Goal: Information Seeking & Learning: Learn about a topic

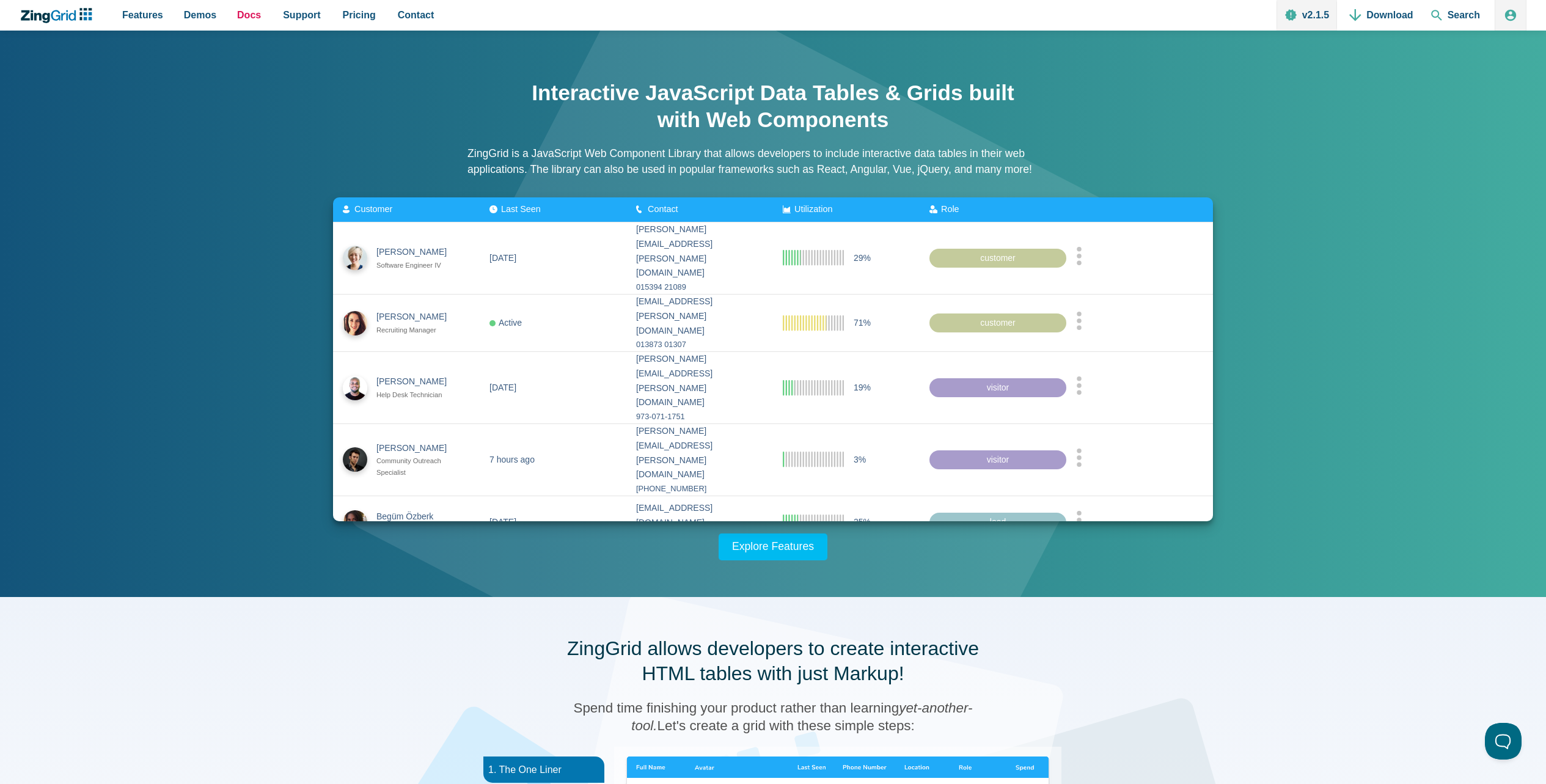
click at [250, 11] on span "Docs" at bounding box center [249, 14] width 24 height 17
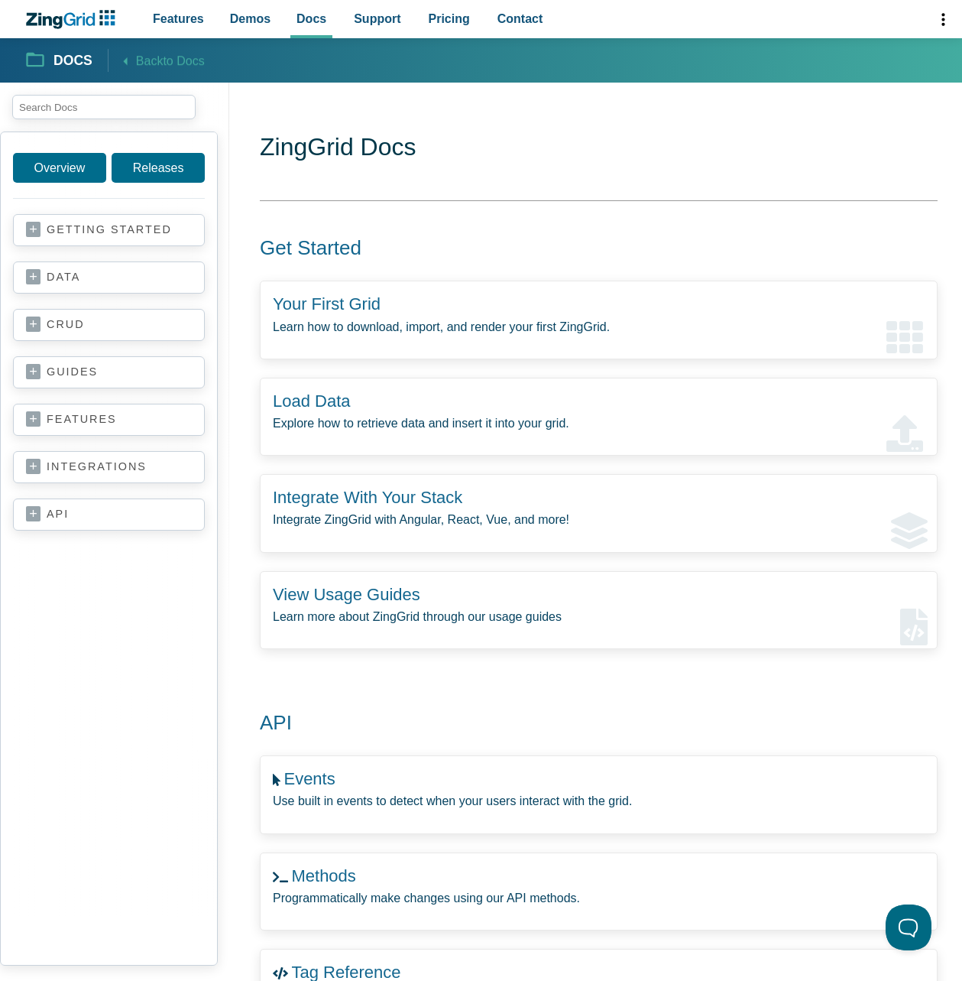
click at [871, 222] on section "ZingGrid Docs Get Started Your First Grid Learn how to download, import, and re…" at bounding box center [599, 942] width 678 height 1623
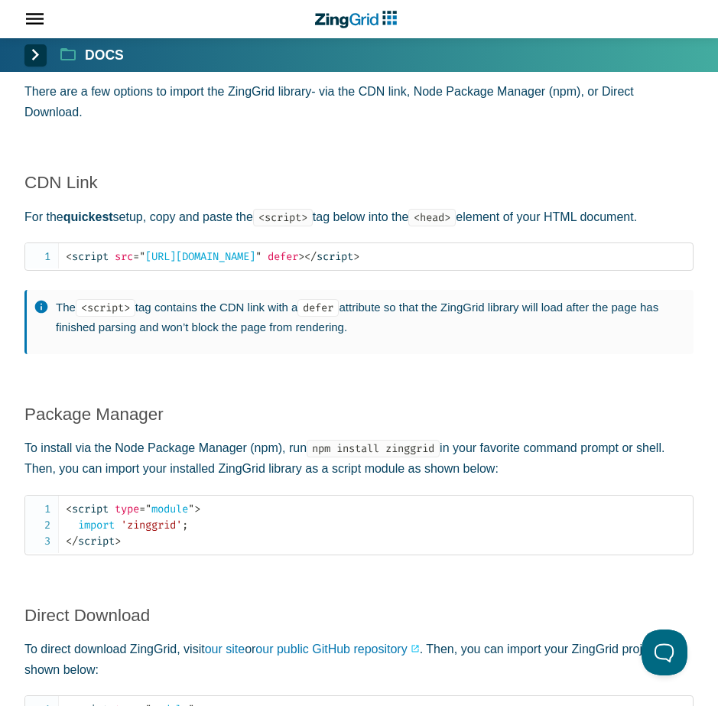
scroll to position [1110, 0]
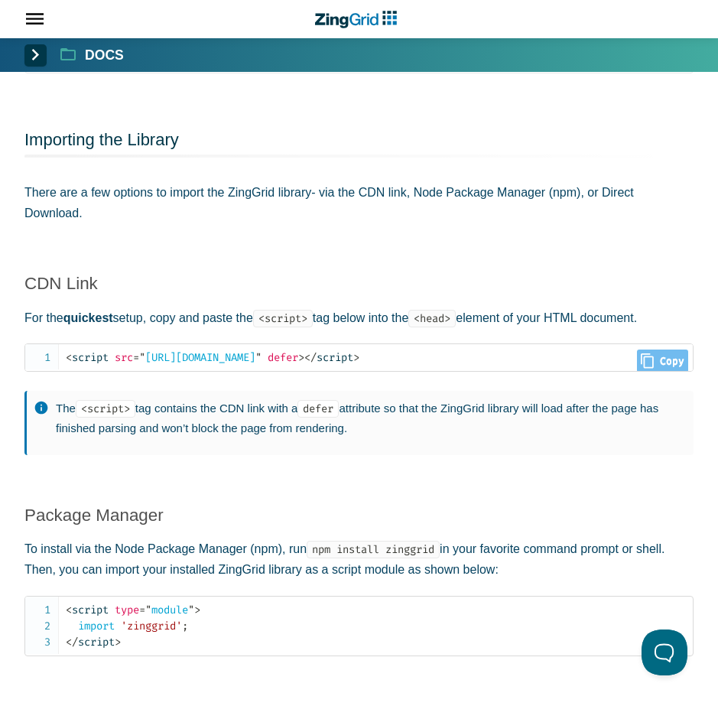
click at [201, 355] on span "= " https://cdn.zinggrid.com/zinggrid.min.js "" at bounding box center [197, 357] width 128 height 13
click at [688, 363] on code "< script src = " https://cdn.zinggrid.com/zinggrid.min.js " defer > </ script >" at bounding box center [379, 357] width 627 height 16
click at [674, 361] on span "Close Copy" at bounding box center [662, 360] width 51 height 23
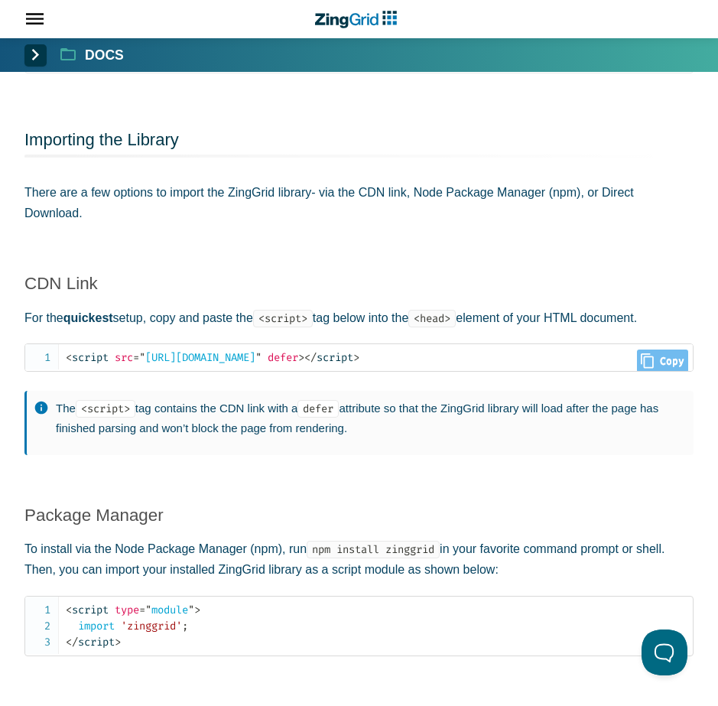
type input "<script src="https://cdn.zinggrid.com/zinggrid.min.js" defer></script>"
click at [42, 22] on span "App Header" at bounding box center [28, 19] width 57 height 38
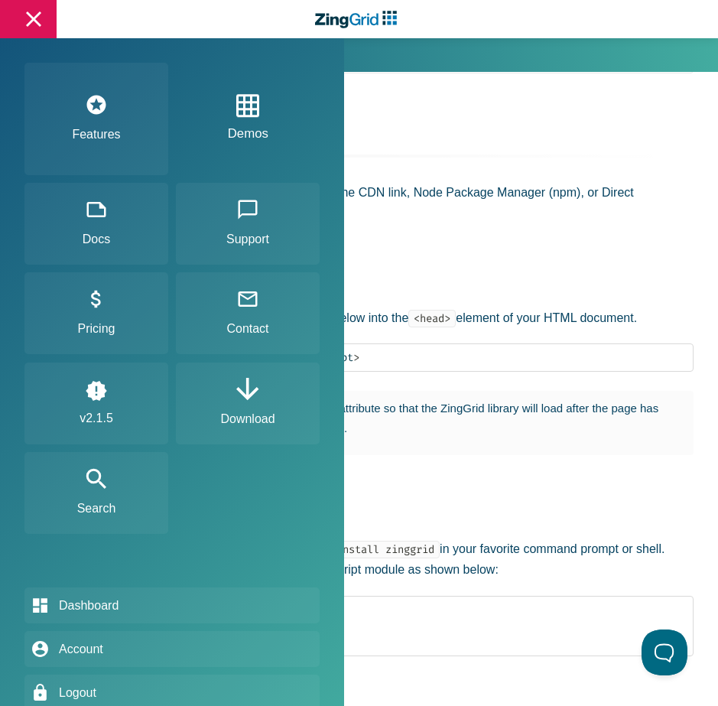
click at [267, 154] on link "Demos" at bounding box center [248, 119] width 39 height 82
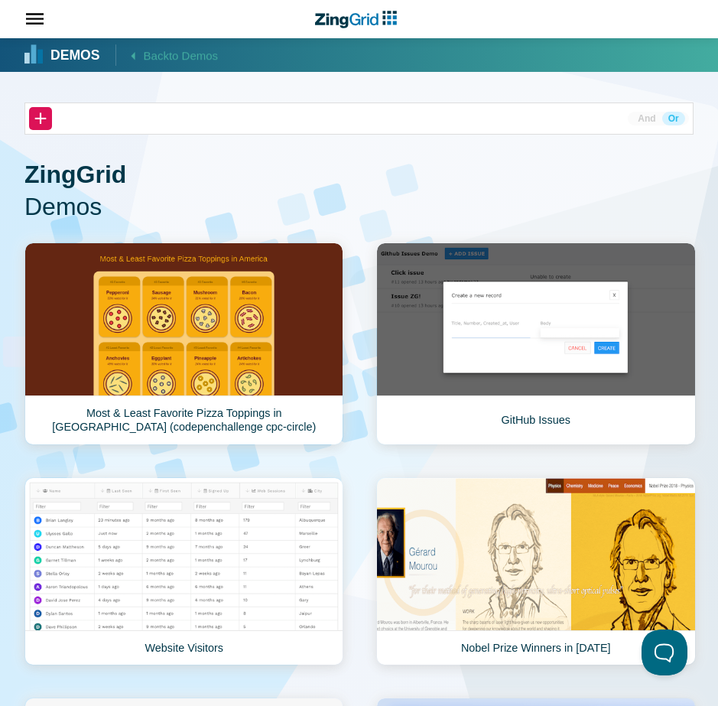
click at [484, 203] on span "Demos" at bounding box center [358, 207] width 669 height 32
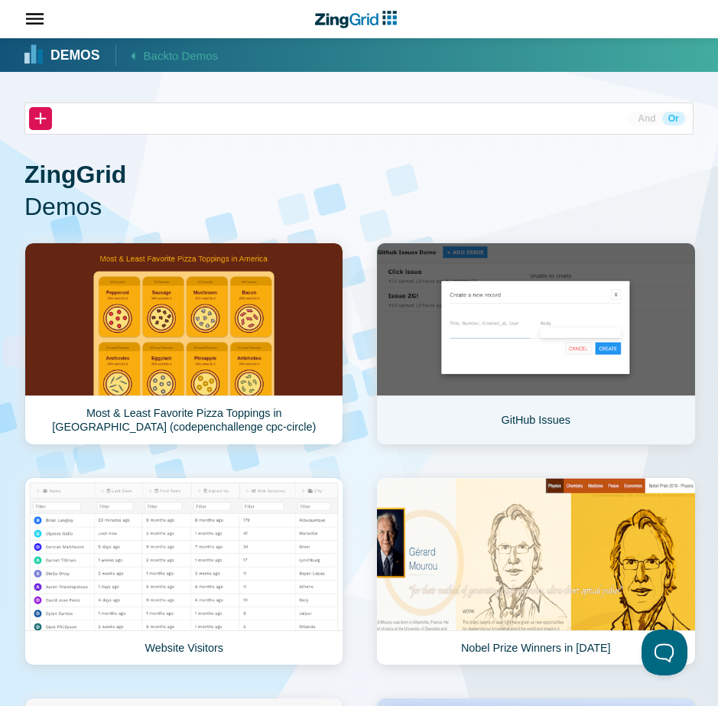
click at [470, 339] on link "GitHub Issues" at bounding box center [536, 343] width 320 height 203
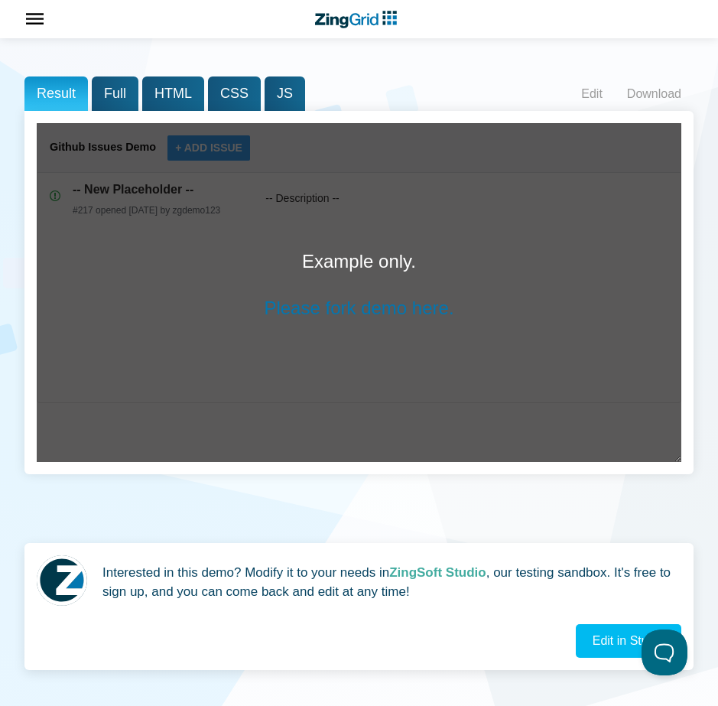
click at [34, 23] on span "App Header" at bounding box center [28, 19] width 57 height 38
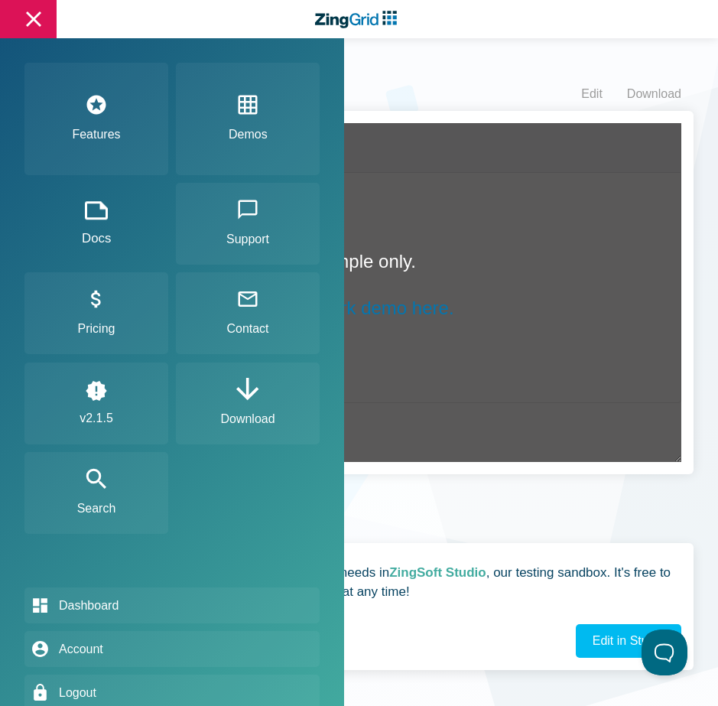
click at [130, 223] on link "Docs" at bounding box center [96, 224] width 144 height 82
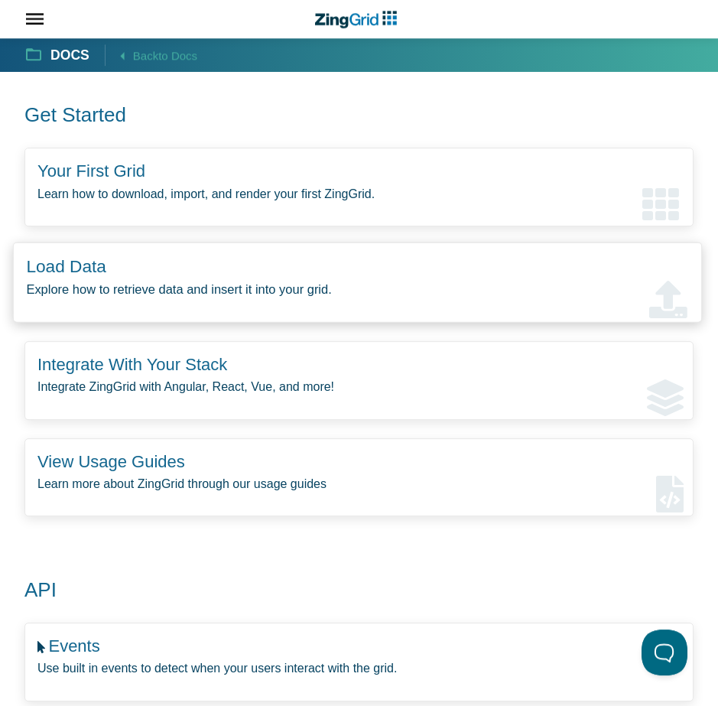
scroll to position [101, 0]
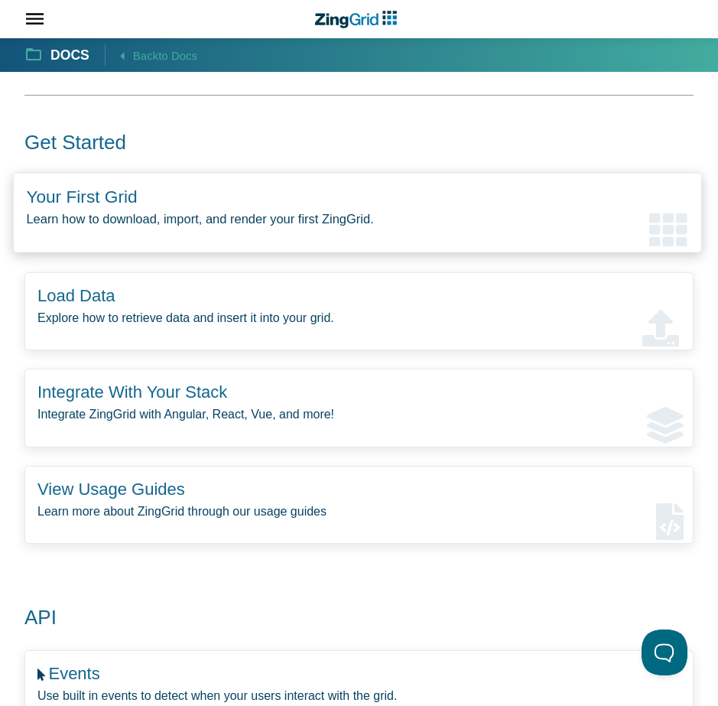
click at [287, 196] on zing-intro-link-card "Your First Grid Learn how to download, import, and render your first ZingGrid." at bounding box center [357, 213] width 689 height 80
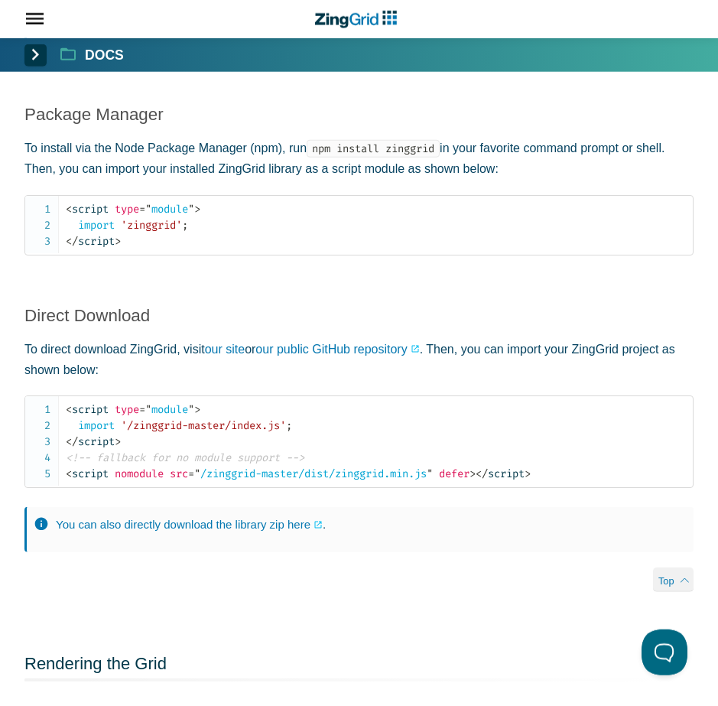
scroll to position [1513, 0]
